Goal: Information Seeking & Learning: Learn about a topic

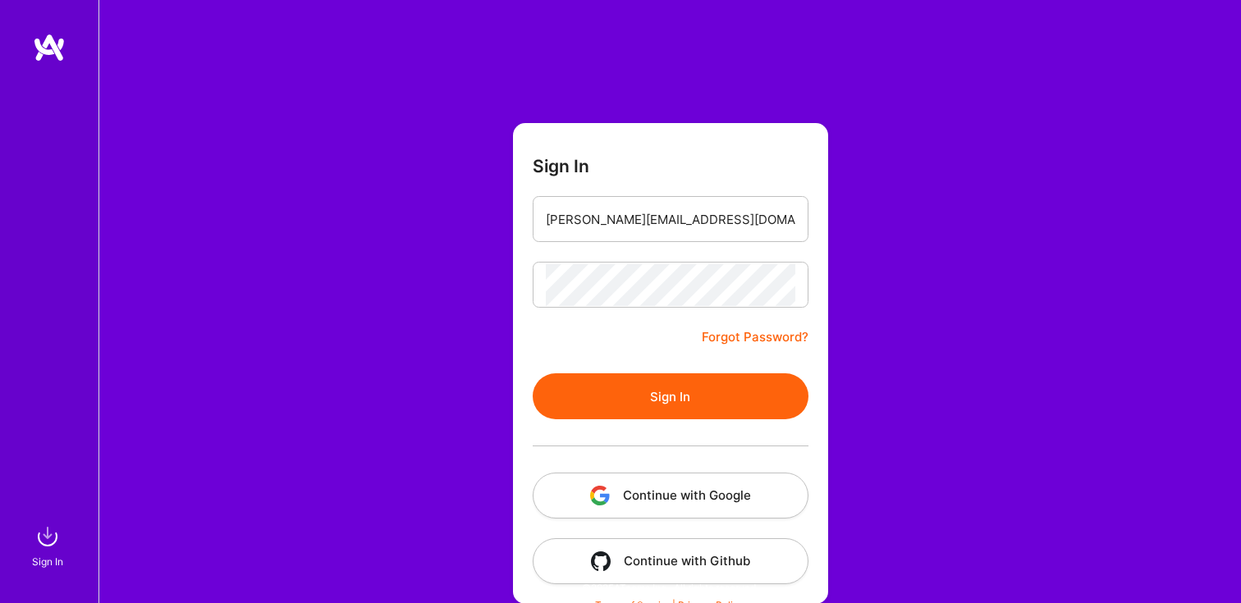
click at [666, 382] on button "Sign In" at bounding box center [671, 396] width 276 height 46
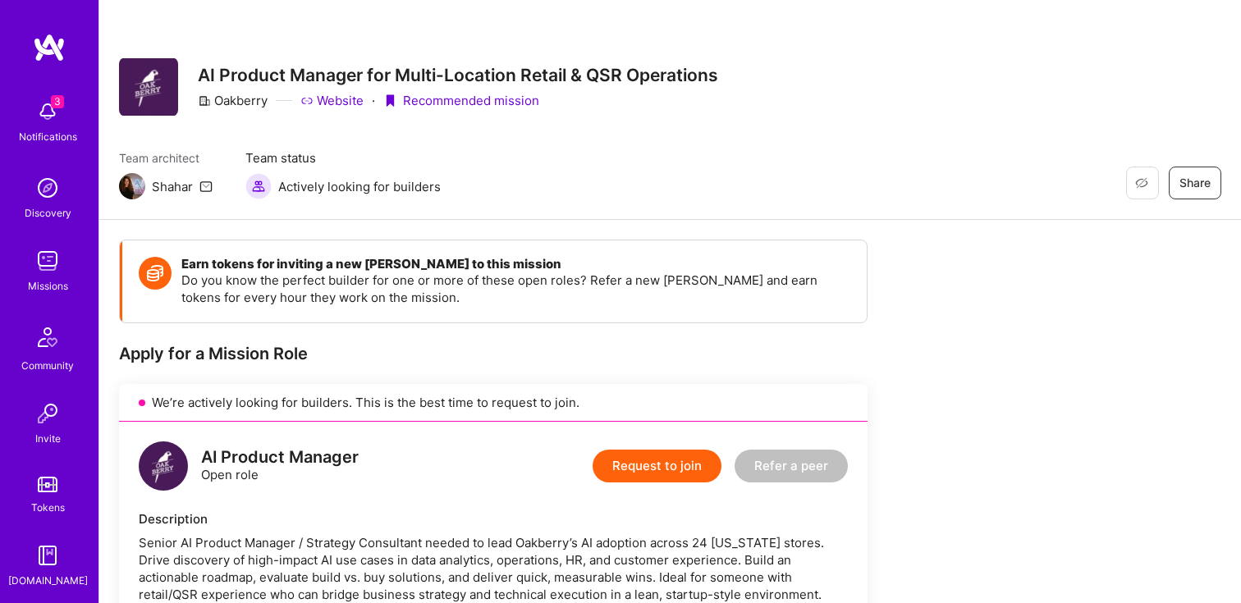
click at [53, 100] on span "3" at bounding box center [57, 101] width 13 height 13
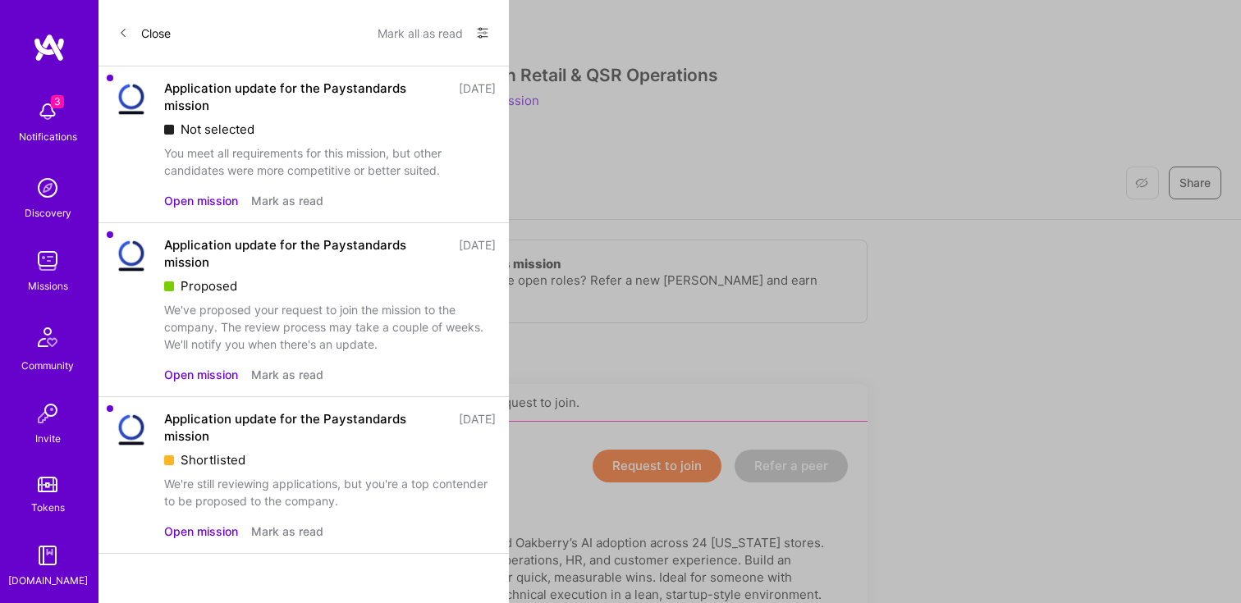
click at [302, 198] on button "Mark as read" at bounding box center [287, 200] width 72 height 17
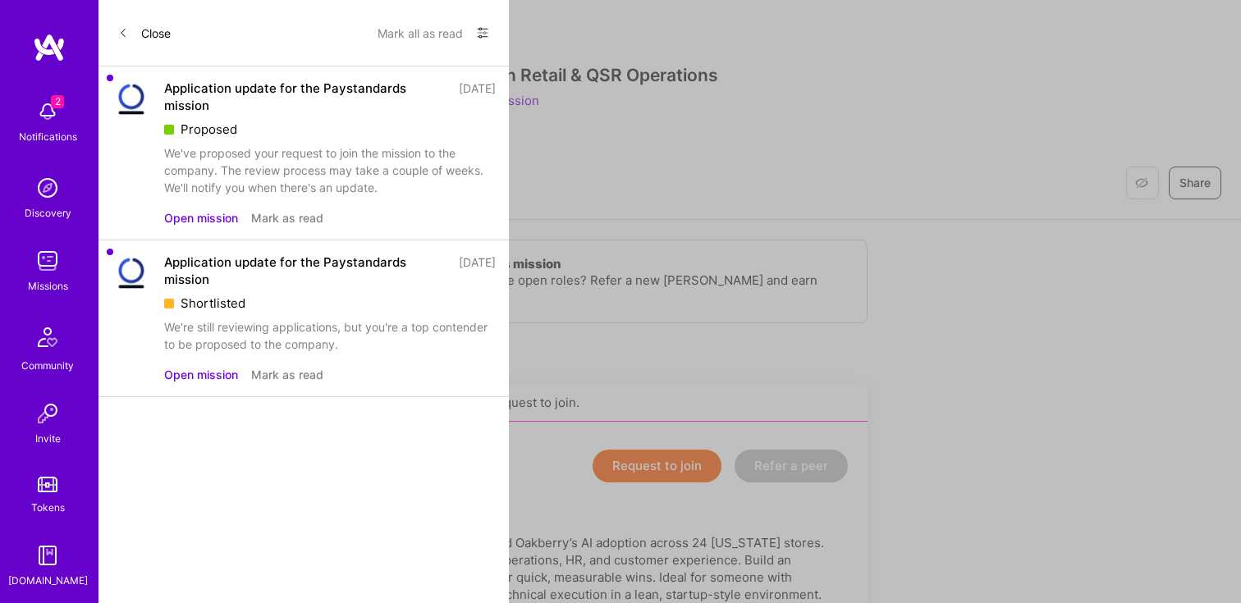
click at [291, 222] on button "Mark as read" at bounding box center [287, 217] width 72 height 17
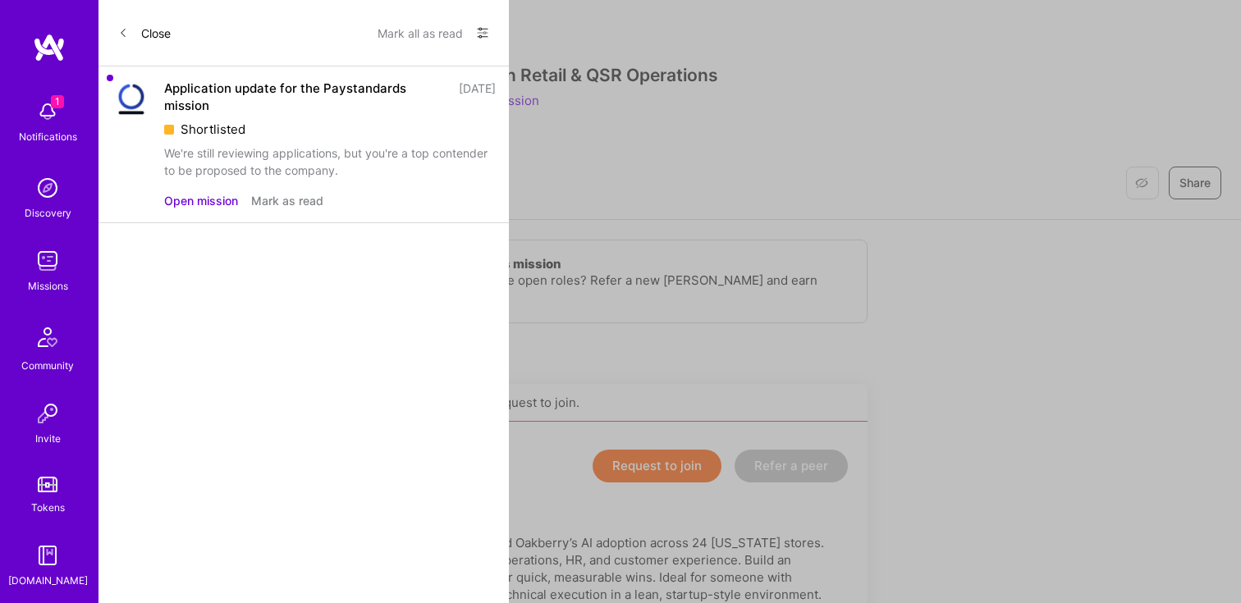
click at [289, 202] on button "Mark as read" at bounding box center [287, 200] width 72 height 17
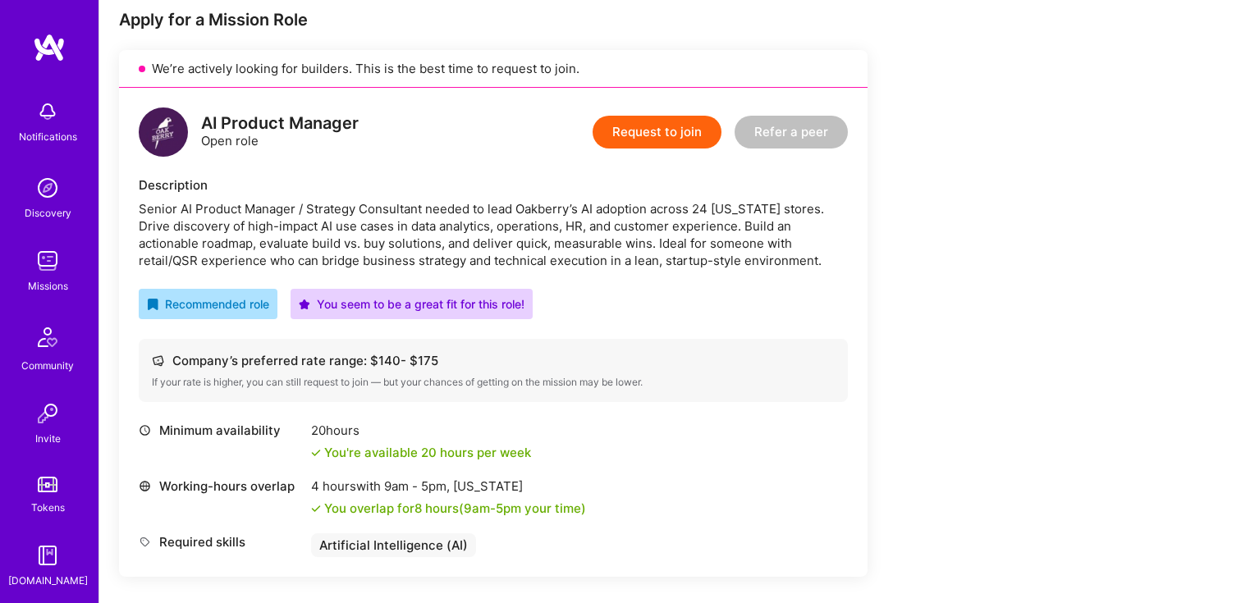
scroll to position [332, 0]
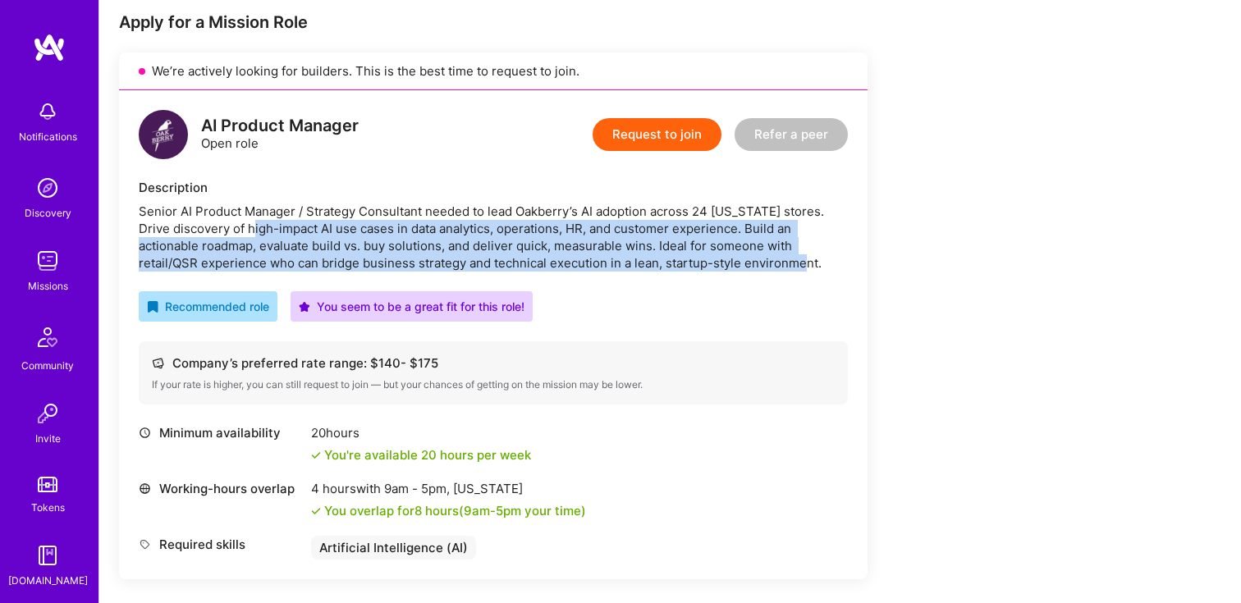
drag, startPoint x: 220, startPoint y: 227, endPoint x: 740, endPoint y: 261, distance: 521.5
click at [740, 261] on div "Senior AI Product Manager / Strategy Consultant needed to lead Oakberry’s AI ad…" at bounding box center [493, 237] width 709 height 69
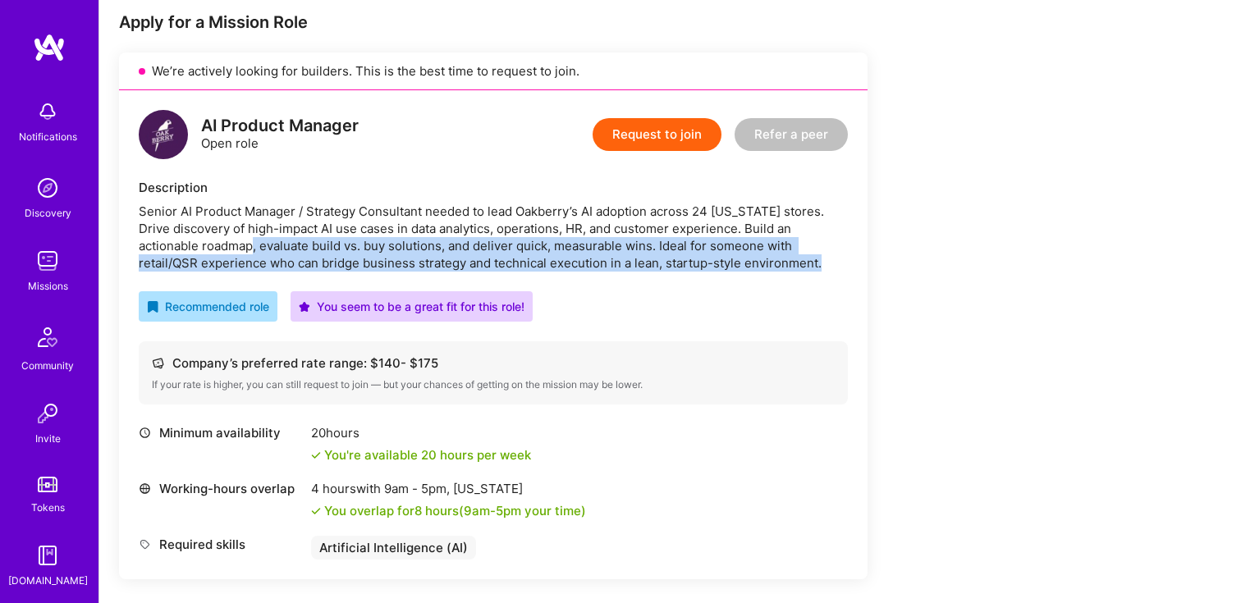
drag, startPoint x: 779, startPoint y: 263, endPoint x: 190, endPoint y: 241, distance: 588.9
click at [190, 241] on div "Senior AI Product Manager / Strategy Consultant needed to lead Oakberry’s AI ad…" at bounding box center [493, 237] width 709 height 69
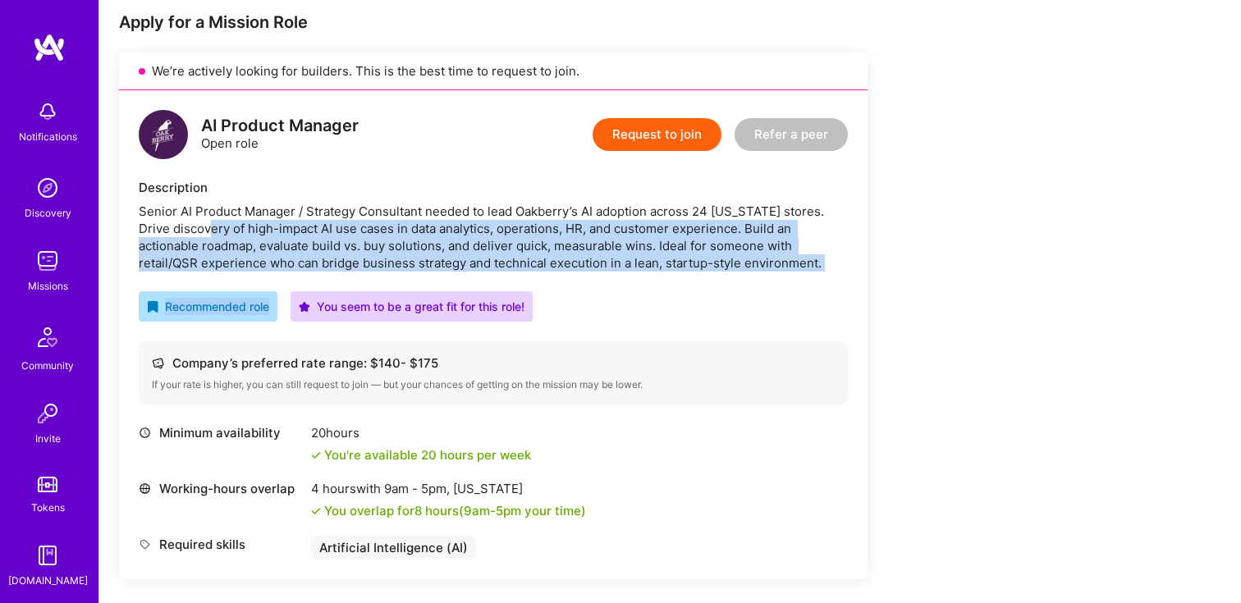
drag, startPoint x: 179, startPoint y: 231, endPoint x: 775, endPoint y: 305, distance: 600.6
click at [772, 298] on div "AI Product Manager Open role Request to join Refer a peer Description Senior AI…" at bounding box center [493, 334] width 749 height 489
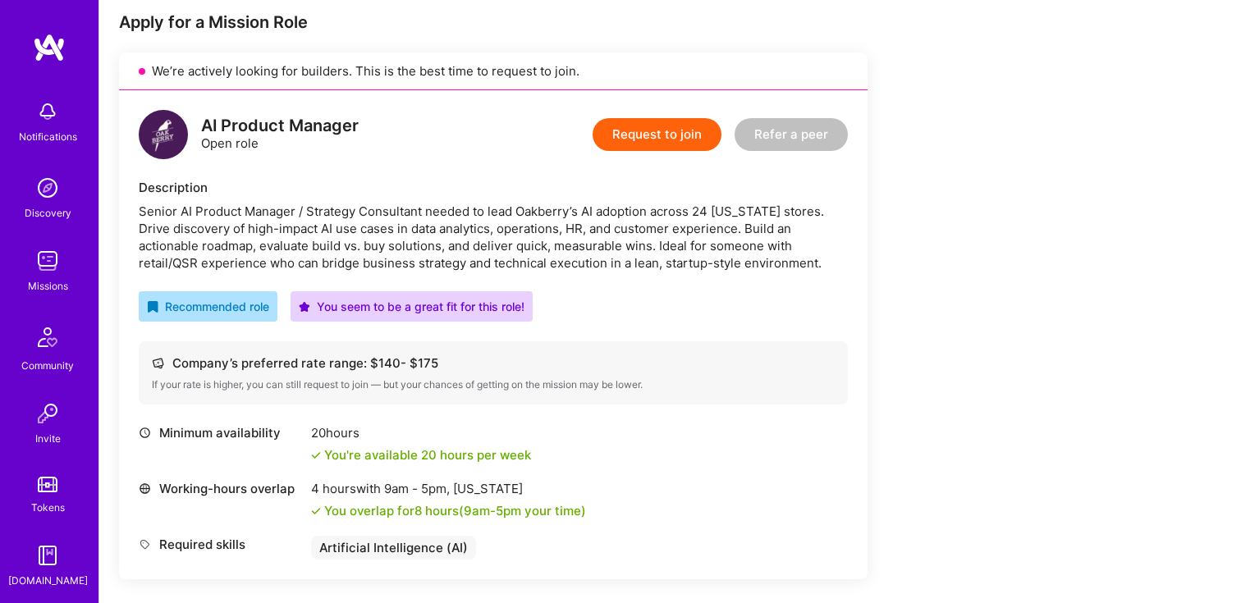
click at [775, 305] on div "Recommended role You seem to be a great fit for this role!" at bounding box center [493, 306] width 709 height 30
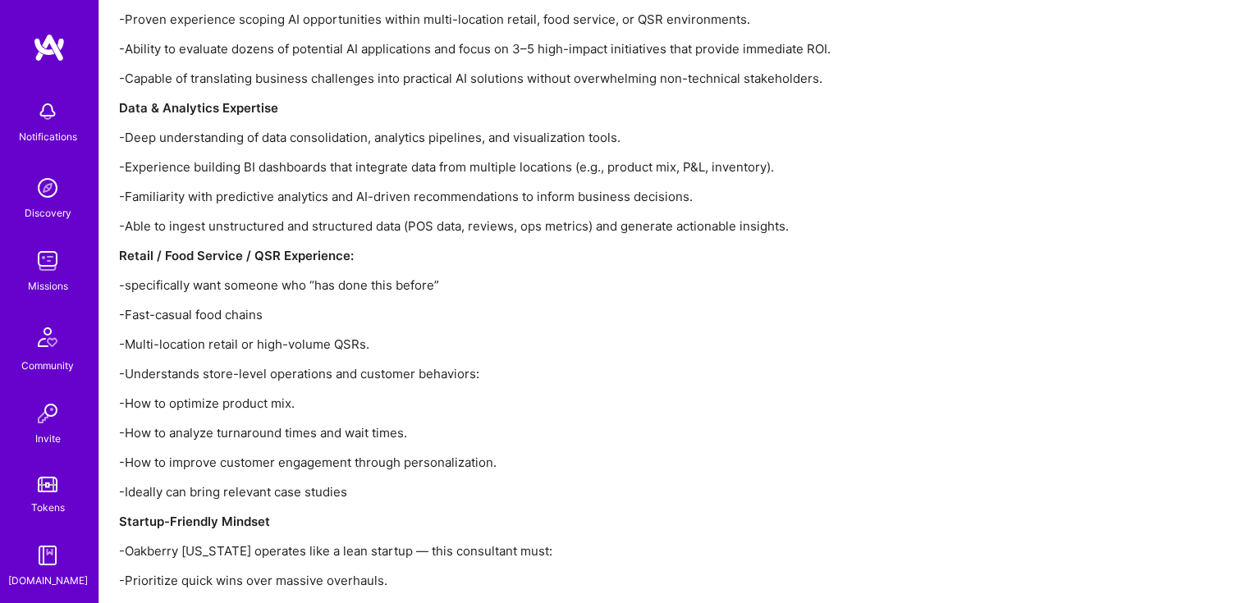
scroll to position [2115, 0]
click at [54, 60] on img at bounding box center [49, 48] width 33 height 30
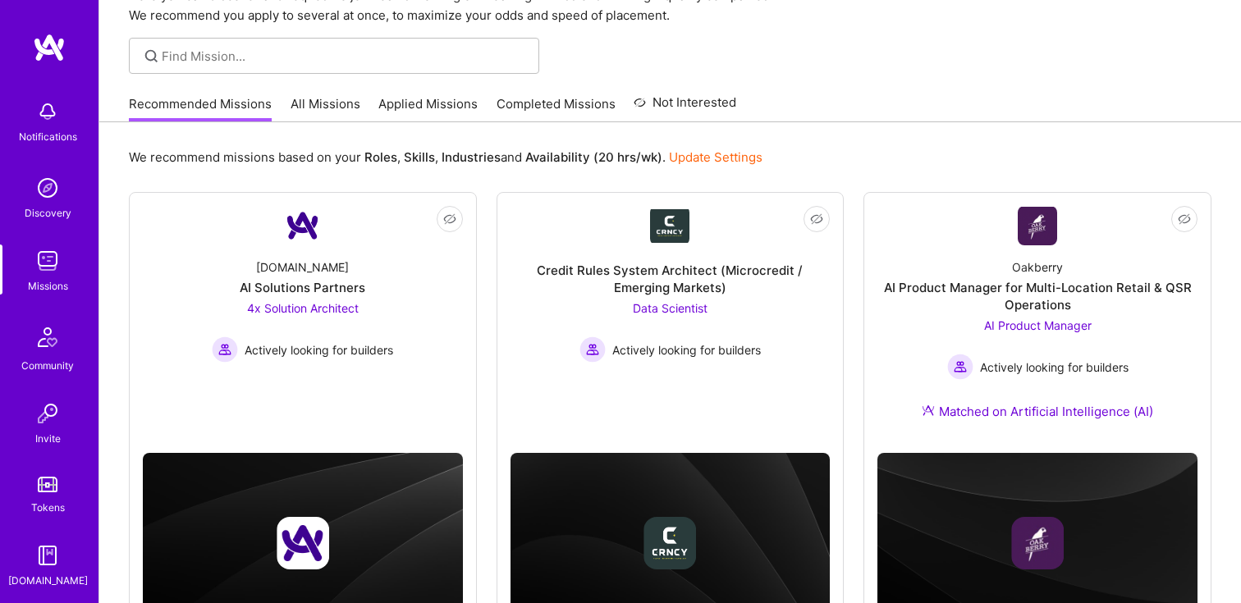
scroll to position [80, 0]
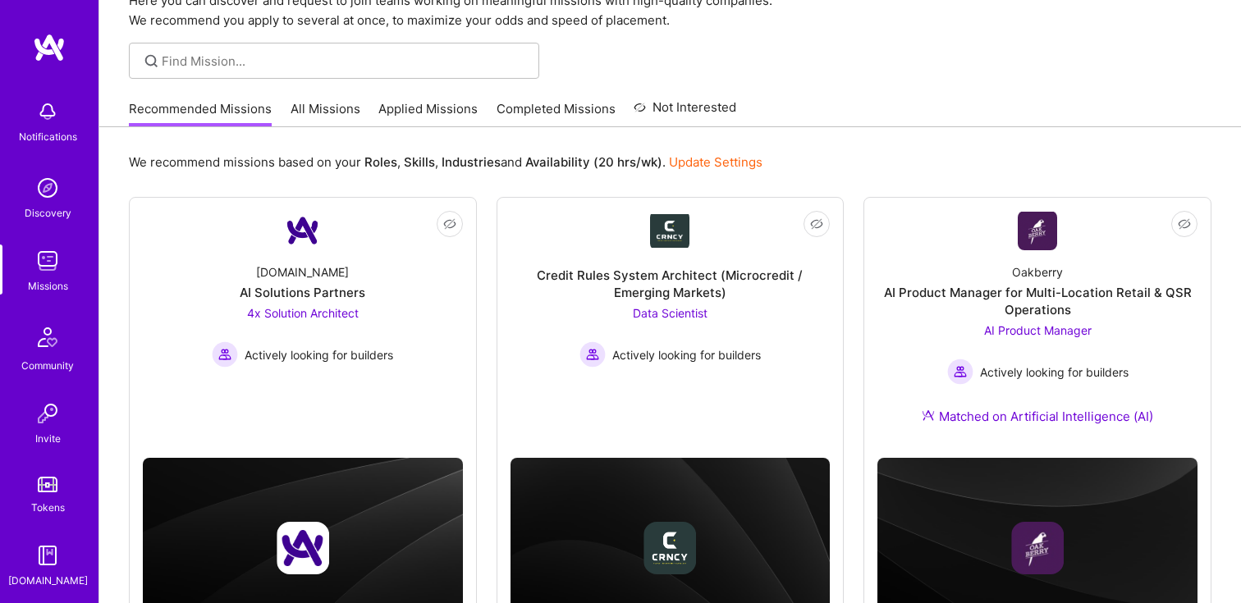
click at [345, 100] on link "All Missions" at bounding box center [326, 113] width 70 height 27
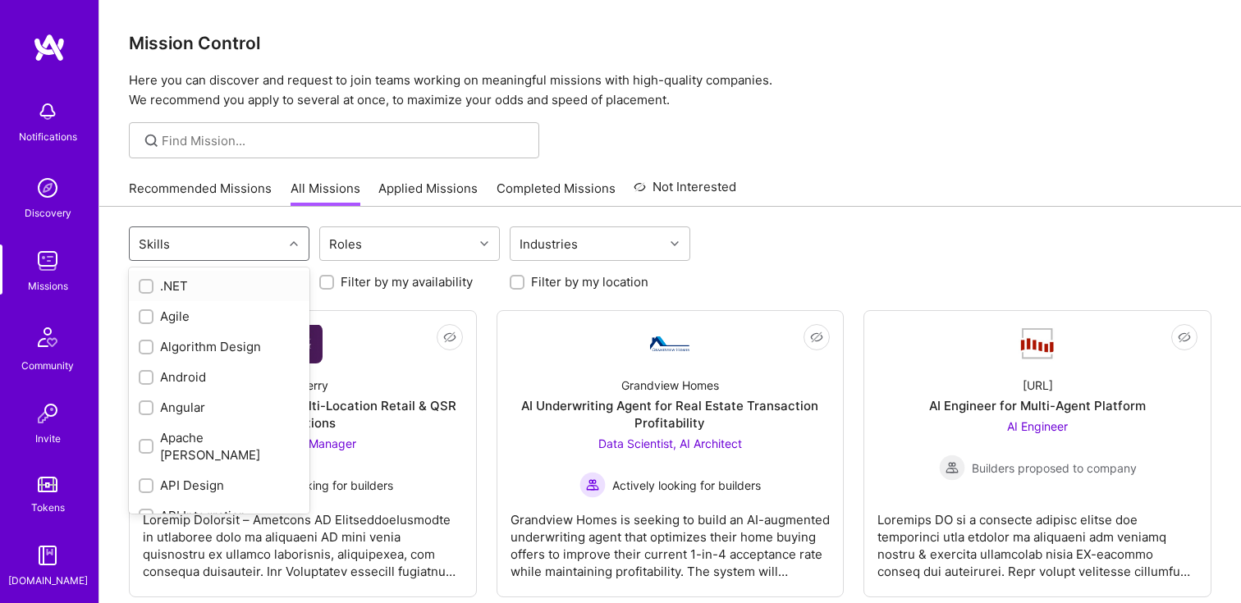
click at [236, 243] on div "Skills" at bounding box center [206, 243] width 153 height 33
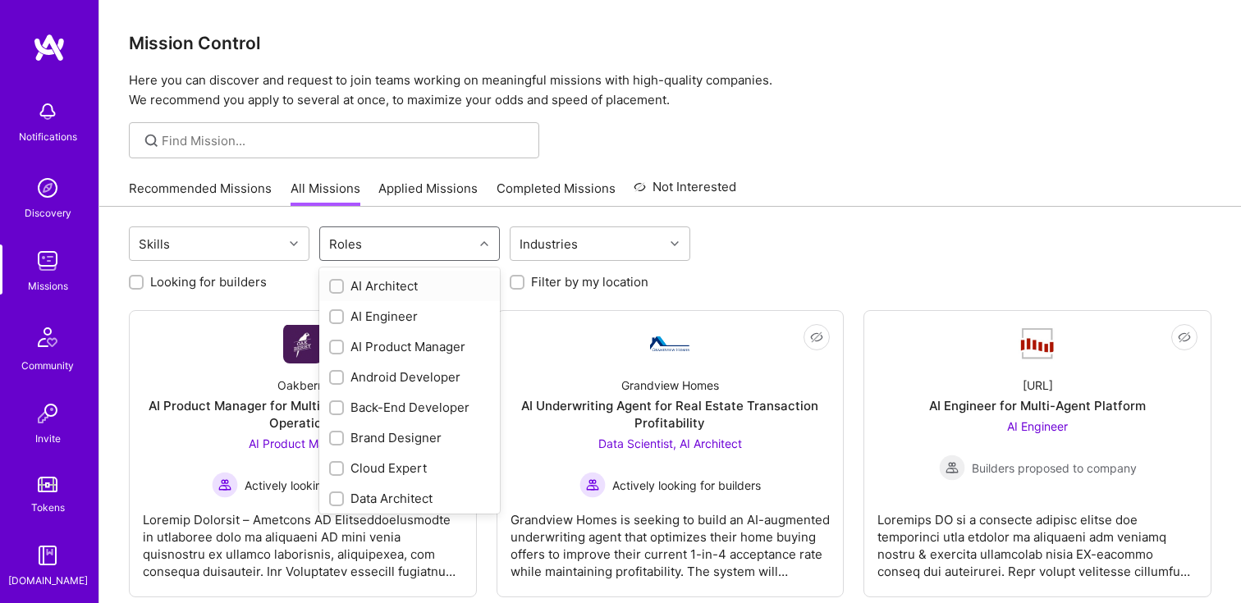
click at [403, 234] on div "Roles" at bounding box center [396, 243] width 153 height 33
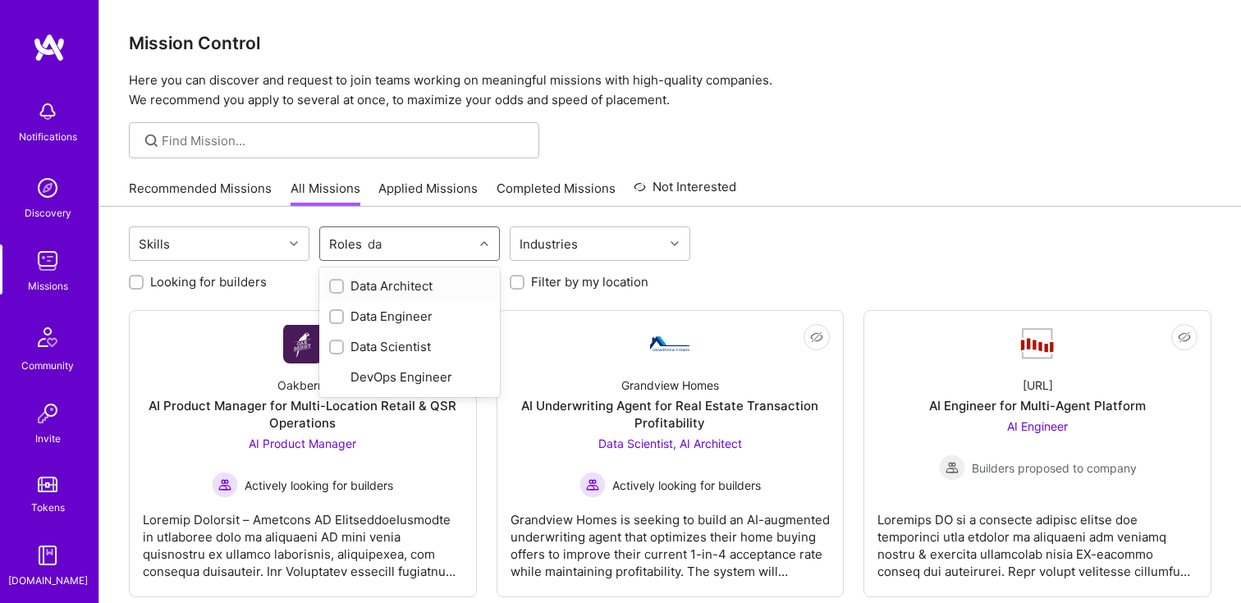
type input "dat"
click at [396, 311] on div "Data Engineer" at bounding box center [409, 316] width 161 height 17
checkbox input "true"
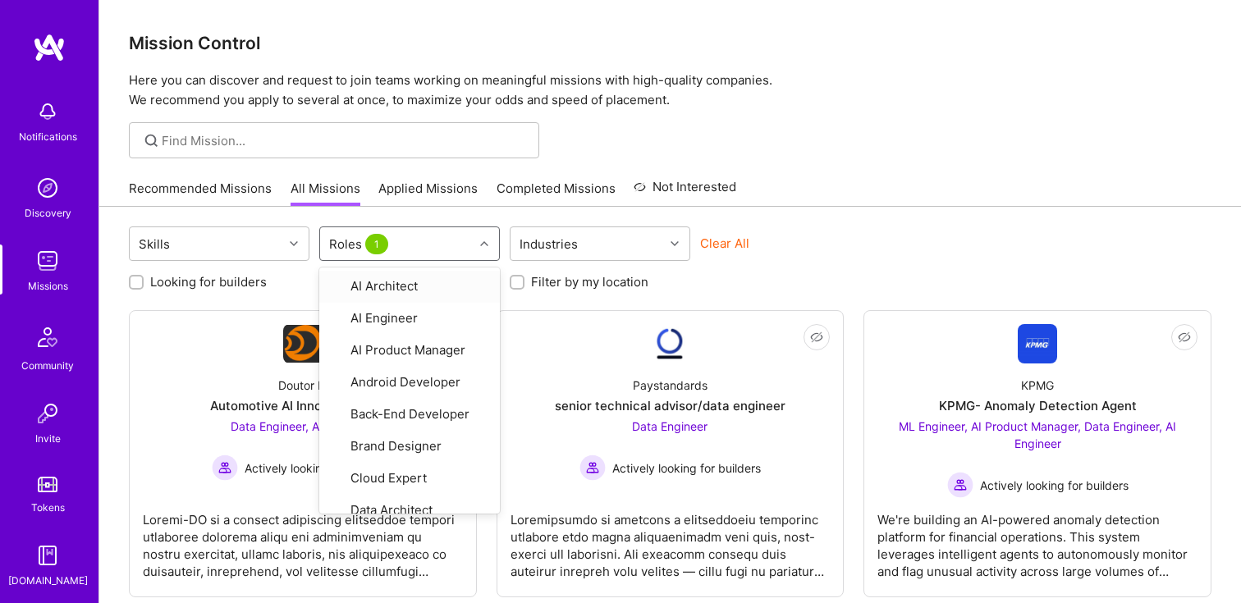
click at [832, 185] on div "Recommended Missions All Missions Applied Missions Completed Missions Not Inter…" at bounding box center [670, 188] width 1083 height 35
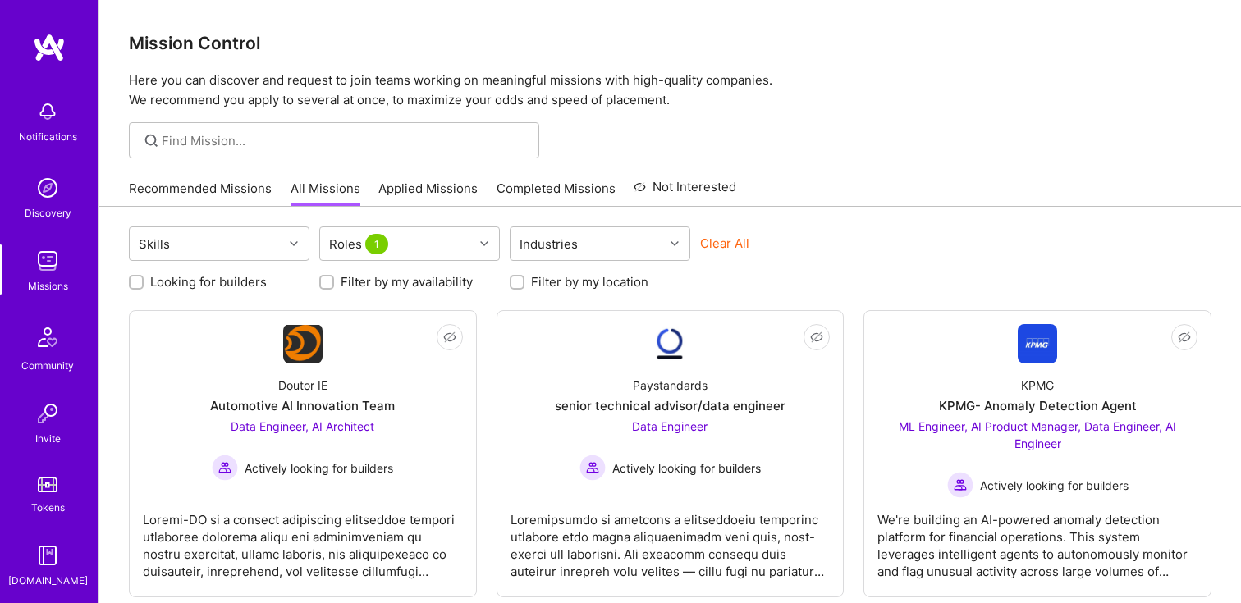
click at [251, 284] on label "Looking for builders" at bounding box center [208, 281] width 117 height 17
click at [144, 284] on input "Looking for builders" at bounding box center [137, 282] width 11 height 11
checkbox input "true"
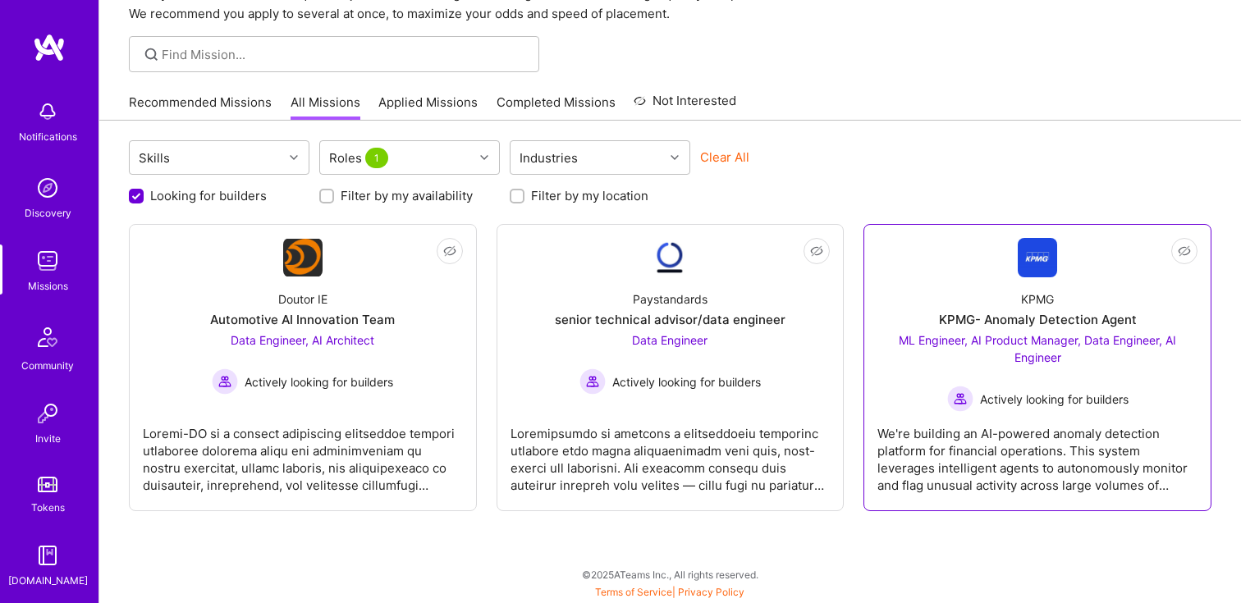
click at [993, 278] on div "KPMG KPMG- Anomaly Detection Agent ML Engineer, AI Product Manager, Data Engine…" at bounding box center [1037, 344] width 320 height 135
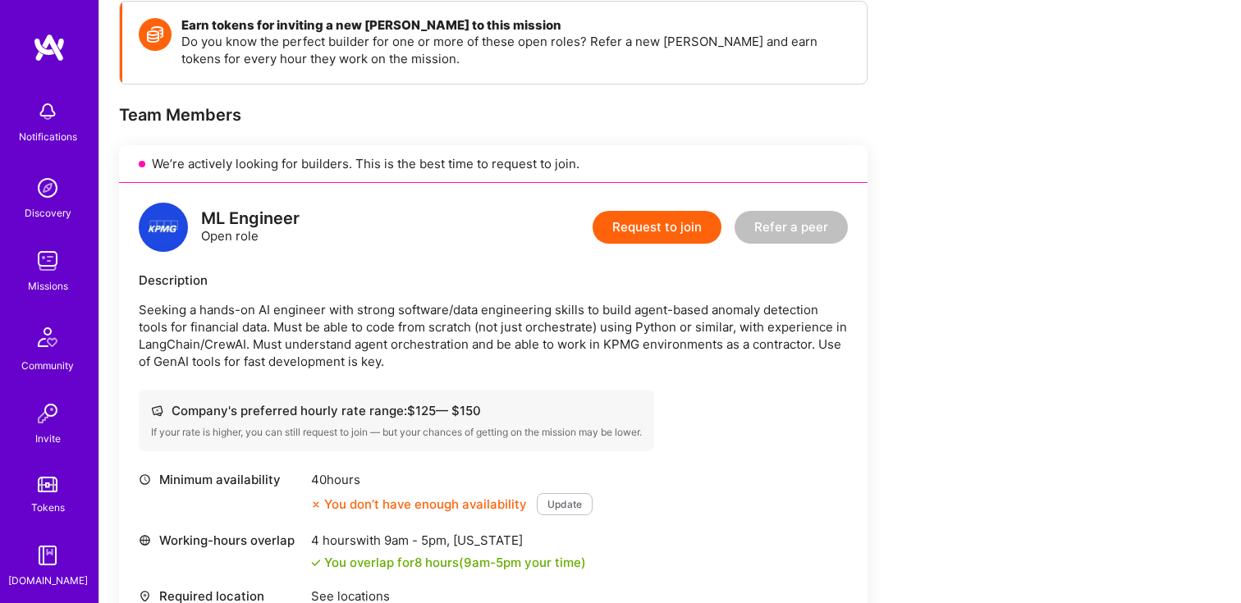
scroll to position [243, 0]
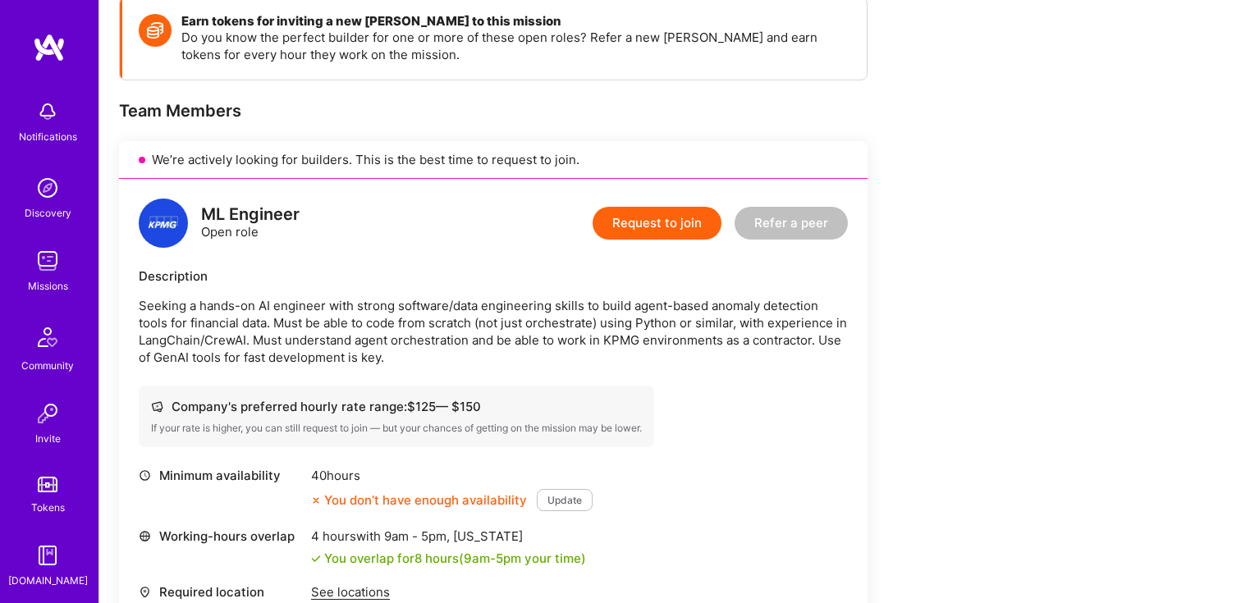
drag, startPoint x: 220, startPoint y: 323, endPoint x: 477, endPoint y: 354, distance: 258.7
click at [477, 354] on p "Seeking a hands-on AI engineer with strong software/data engineering skills to …" at bounding box center [493, 331] width 709 height 69
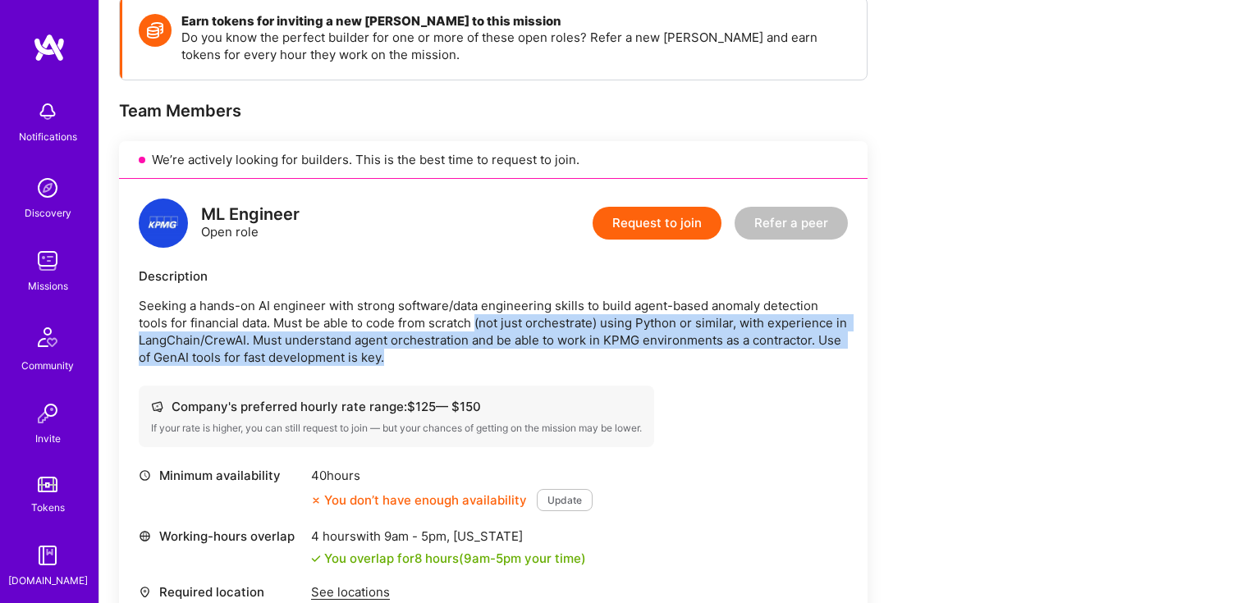
drag, startPoint x: 477, startPoint y: 354, endPoint x: 479, endPoint y: 315, distance: 38.7
click at [479, 315] on p "Seeking a hands-on AI engineer with strong software/data engineering skills to …" at bounding box center [493, 331] width 709 height 69
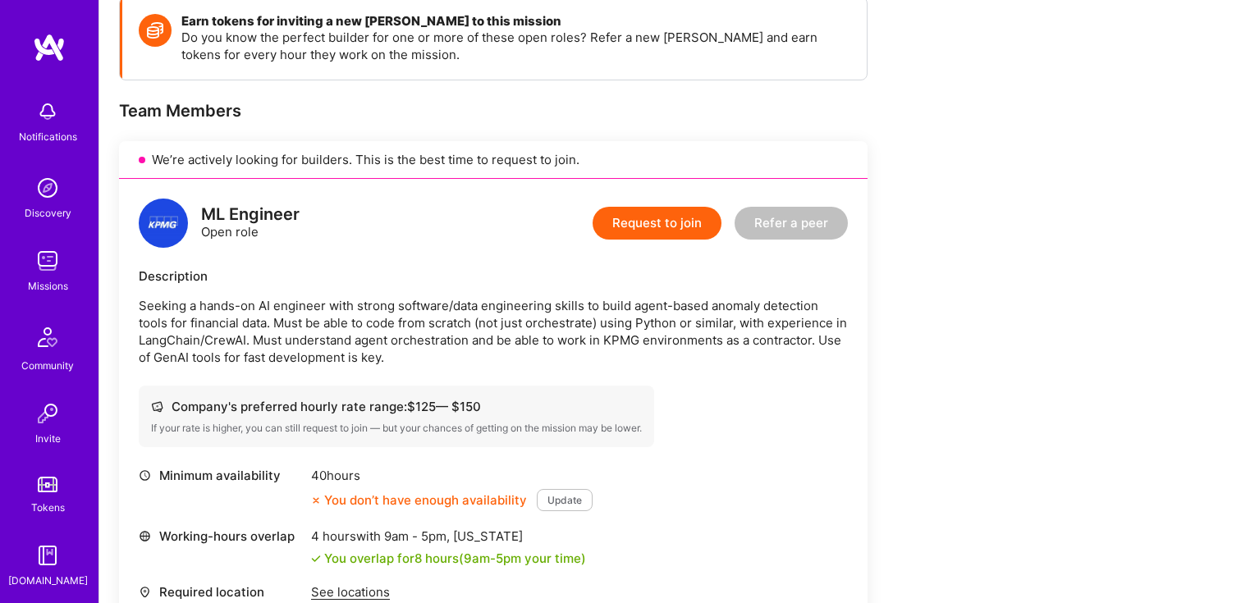
drag, startPoint x: 479, startPoint y: 315, endPoint x: 479, endPoint y: 365, distance: 50.1
click at [479, 365] on p "Seeking a hands-on AI engineer with strong software/data engineering skills to …" at bounding box center [493, 331] width 709 height 69
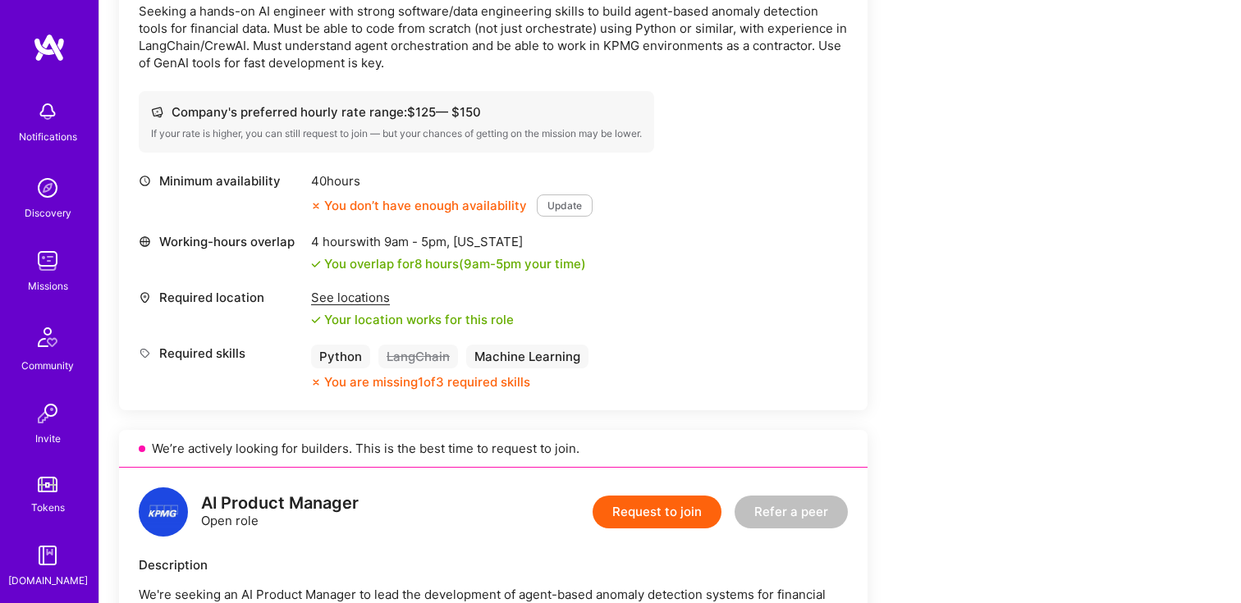
scroll to position [602, 0]
